Goal: Find contact information: Find contact information

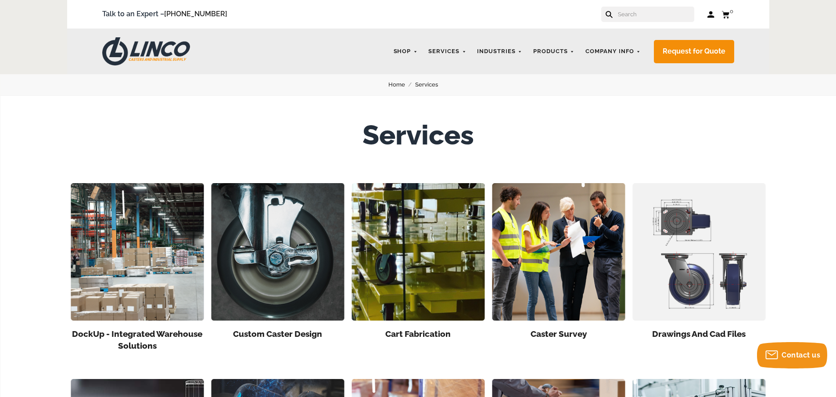
click at [547, 244] on img at bounding box center [558, 251] width 133 height 137
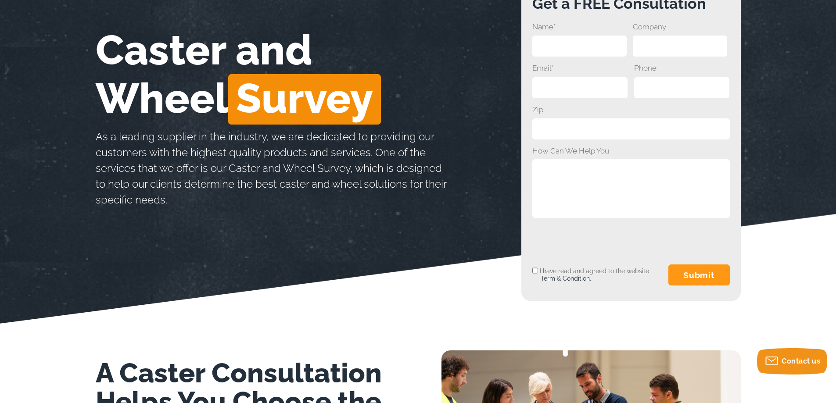
scroll to position [44, 0]
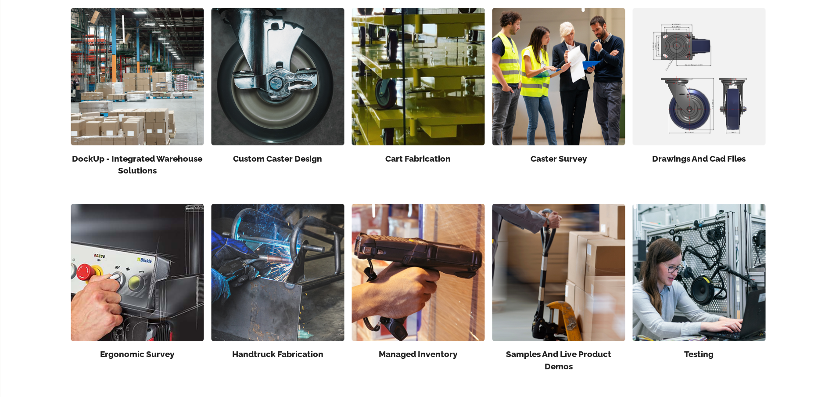
scroll to position [176, 0]
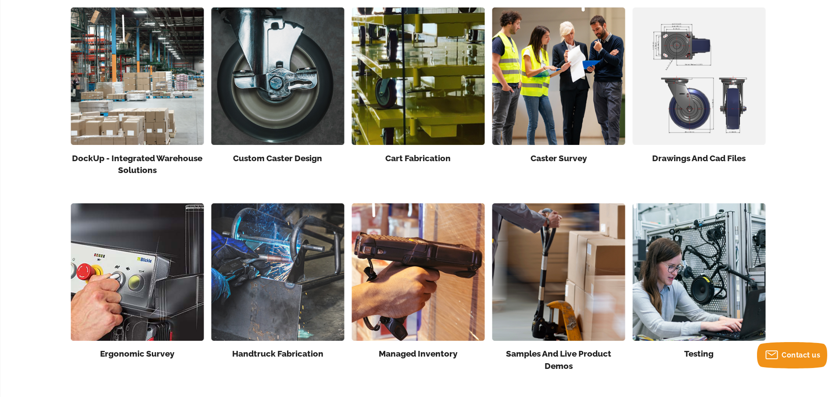
click at [106, 272] on img at bounding box center [137, 271] width 133 height 137
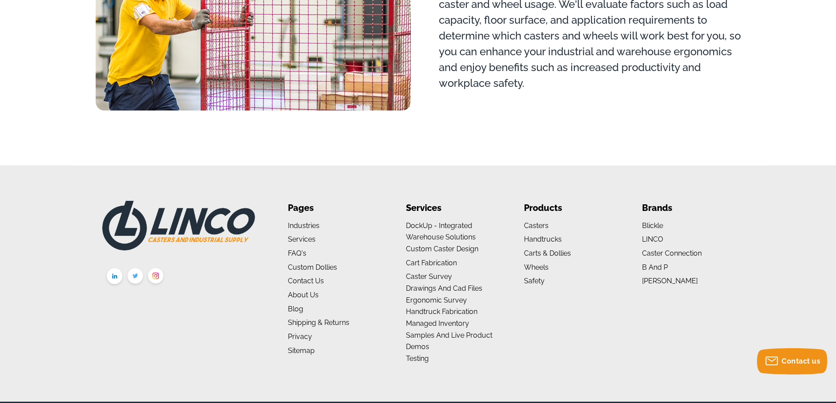
scroll to position [792, 0]
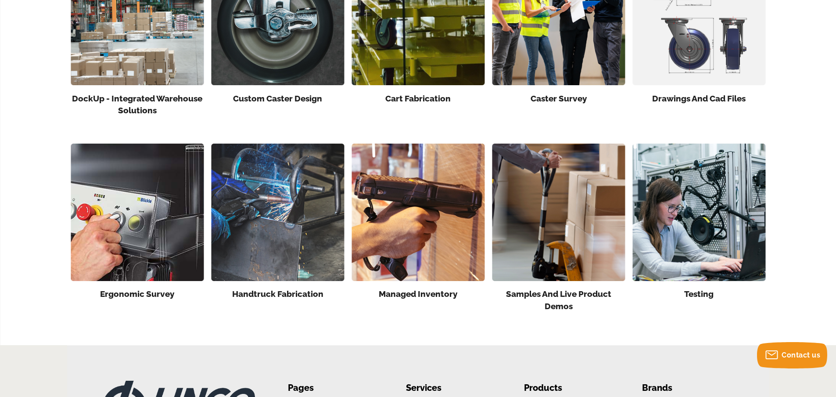
scroll to position [219, 0]
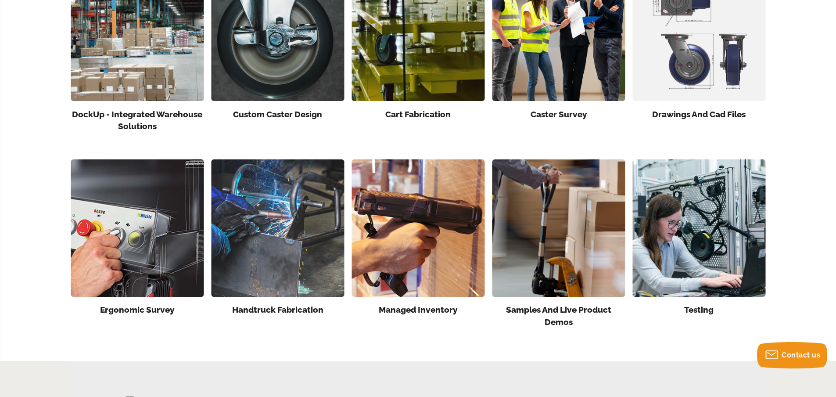
click at [279, 249] on img at bounding box center [277, 227] width 133 height 137
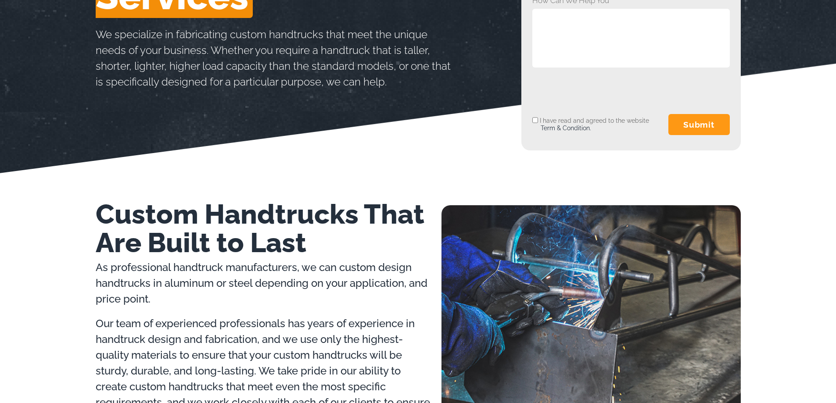
scroll to position [307, 0]
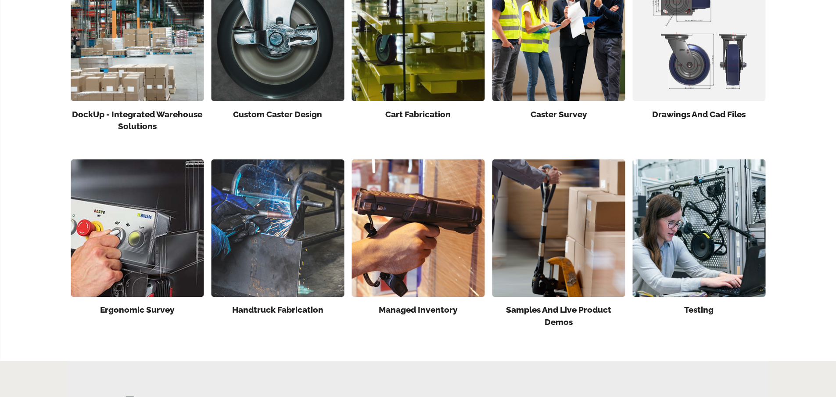
click at [395, 226] on img at bounding box center [417, 227] width 133 height 137
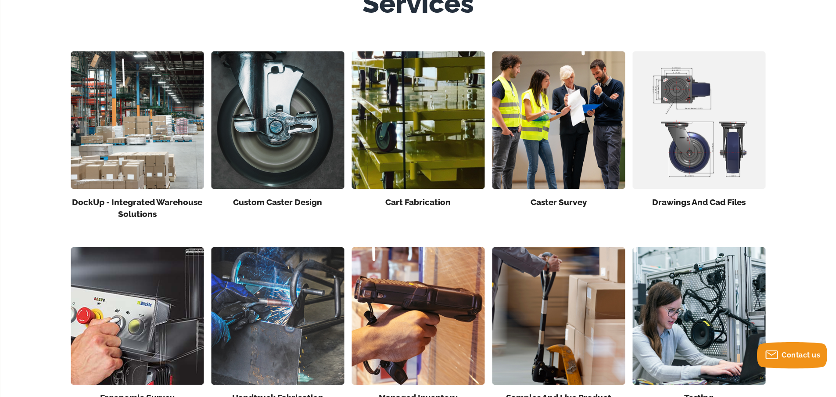
scroll to position [88, 0]
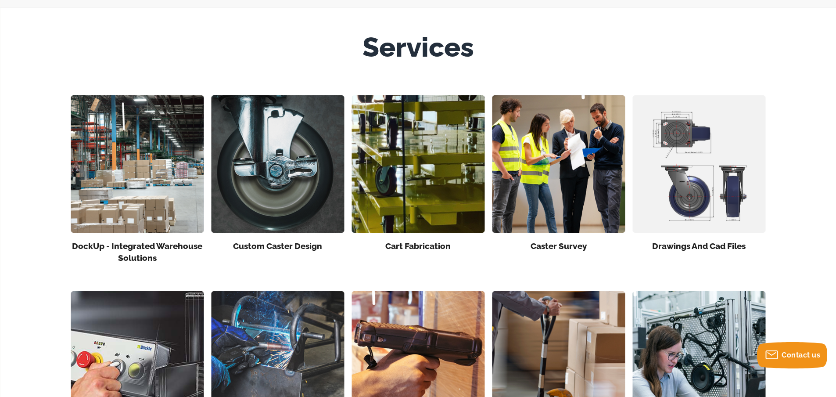
click at [125, 176] on img at bounding box center [137, 163] width 133 height 137
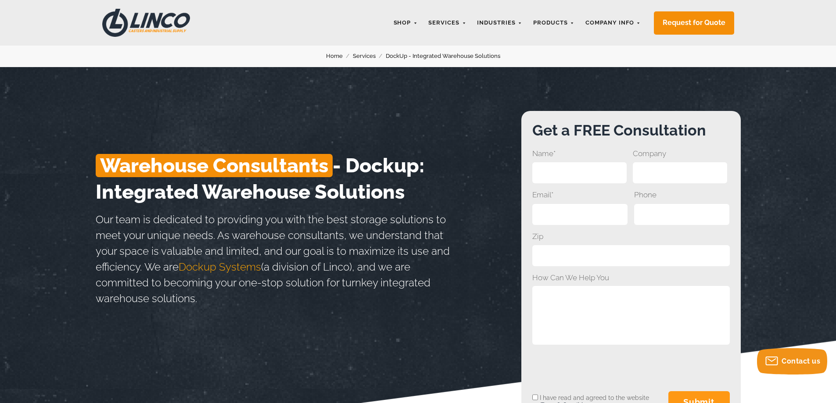
scroll to position [44, 0]
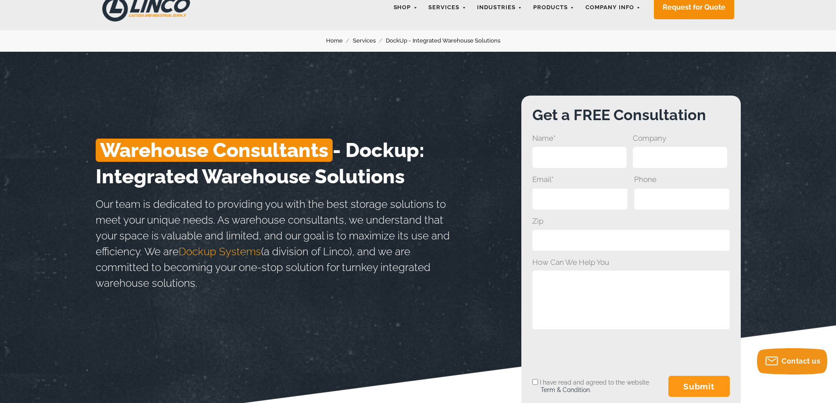
click at [213, 252] on span "Dockup Systems" at bounding box center [220, 251] width 82 height 13
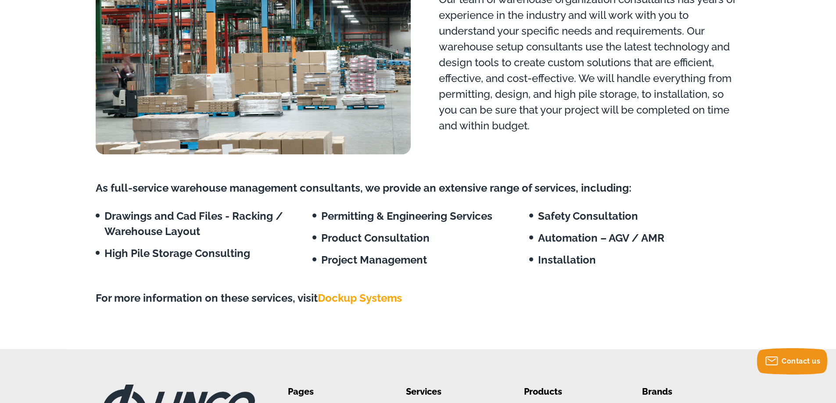
scroll to position [790, 0]
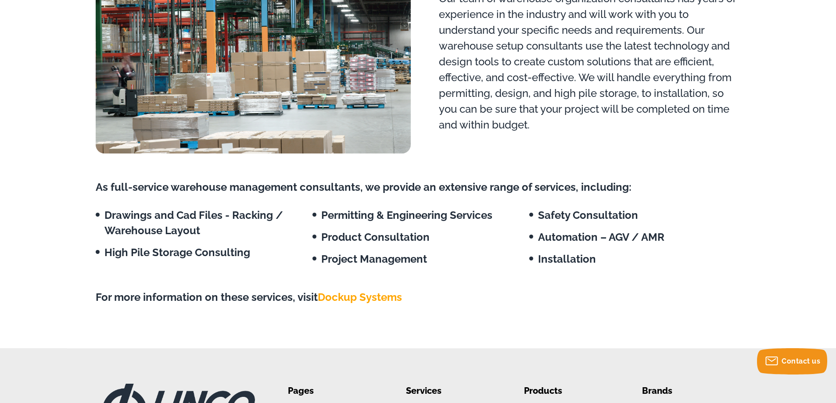
click at [351, 295] on span "Dockup Systems" at bounding box center [360, 297] width 84 height 13
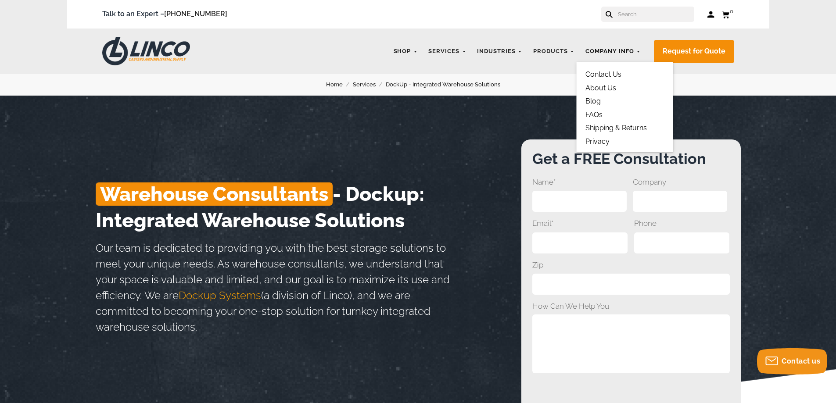
click at [608, 50] on link "Company Info" at bounding box center [613, 51] width 64 height 17
click at [609, 75] on link "Contact Us" at bounding box center [603, 74] width 36 height 8
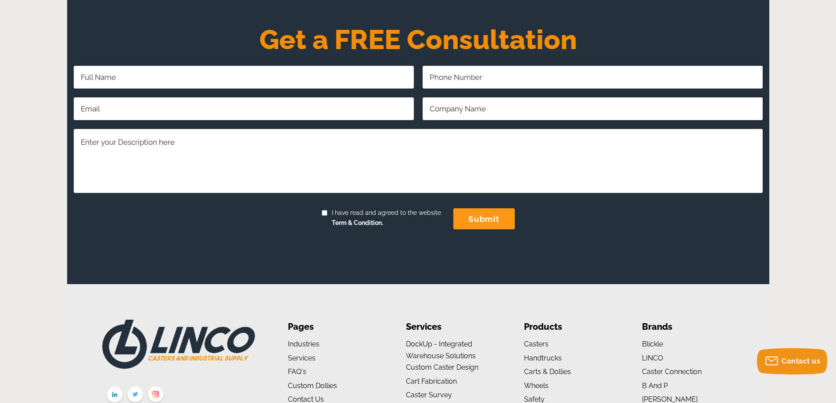
scroll to position [474, 0]
